Goal: Information Seeking & Learning: Learn about a topic

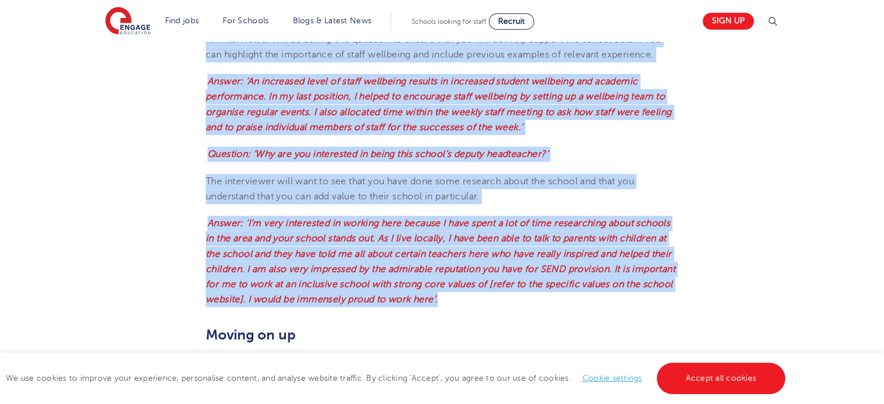
scroll to position [1464, 0]
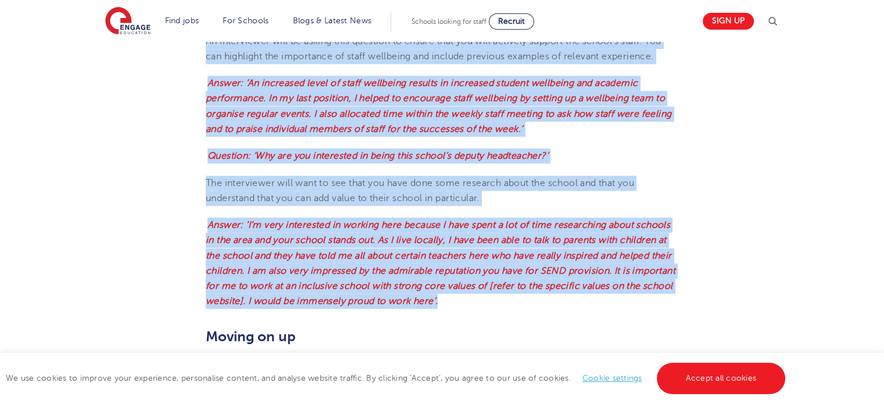
drag, startPoint x: 206, startPoint y: 129, endPoint x: 683, endPoint y: 313, distance: 511.8
copy section "Loremips: ‘Dolor si ame con adipisci el sedd eiusmo te inci utlab?’ Et dolorema…"
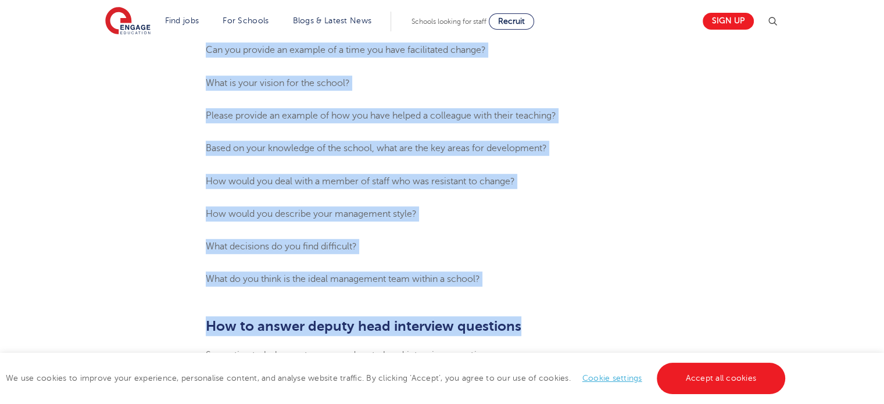
scroll to position [710, 0]
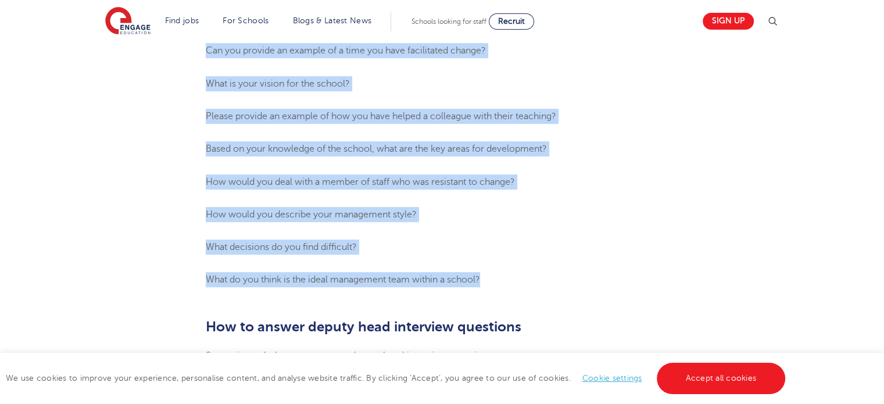
drag, startPoint x: 207, startPoint y: 142, endPoint x: 495, endPoint y: 288, distance: 322.9
click at [495, 288] on ol "How will you establish yourself as Deputy Head in your first term in post? Whic…" at bounding box center [442, 133] width 472 height 310
copy ol "How will you establish yourself as Deputy Head in your first term in post? Whic…"
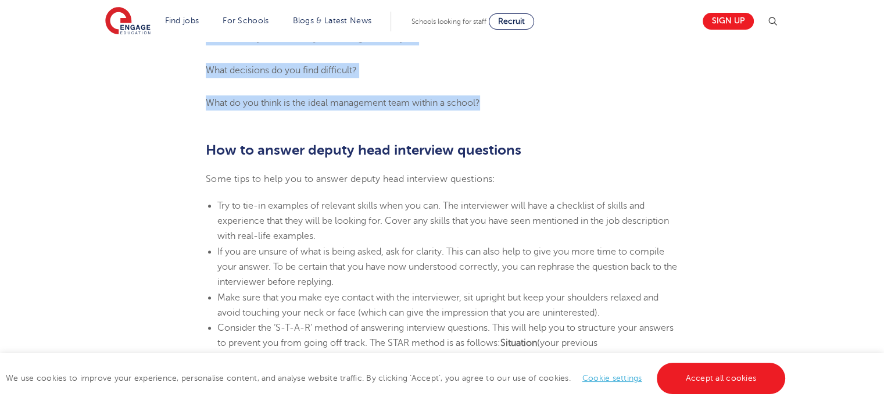
scroll to position [895, 0]
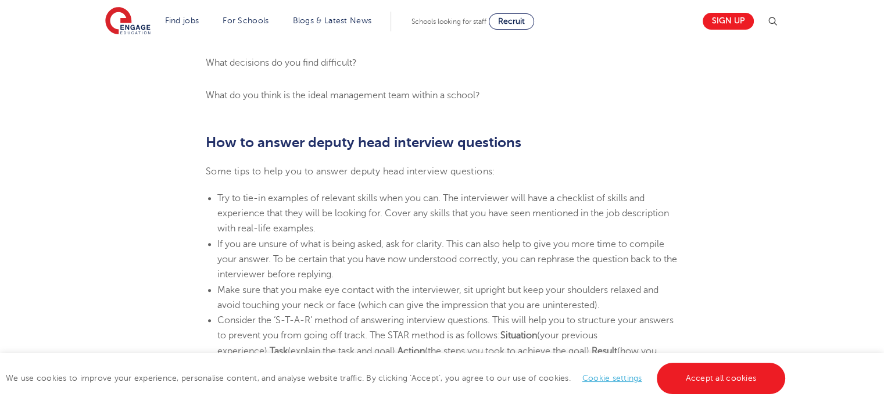
click at [768, 164] on section "[DATE] Answering Deputy Head Interview Questions Being interviewed for a new te…" at bounding box center [441, 362] width 705 height 1873
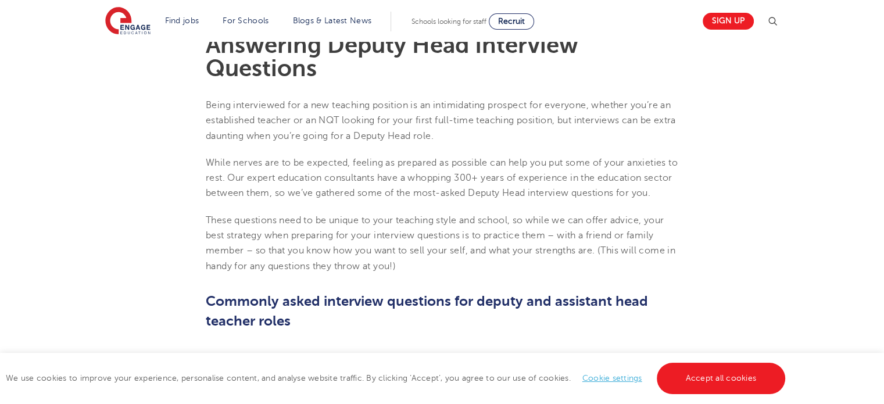
scroll to position [336, 0]
